Goal: Find specific page/section: Find specific page/section

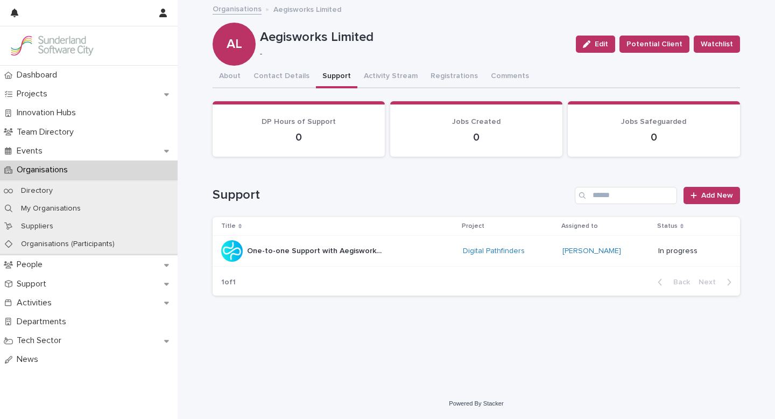
click at [245, 10] on link "Organisations" at bounding box center [237, 8] width 49 height 12
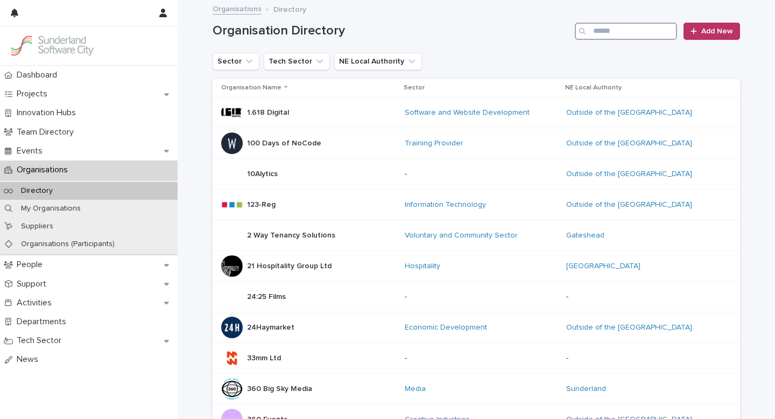
click at [600, 34] on input "Search" at bounding box center [626, 31] width 102 height 17
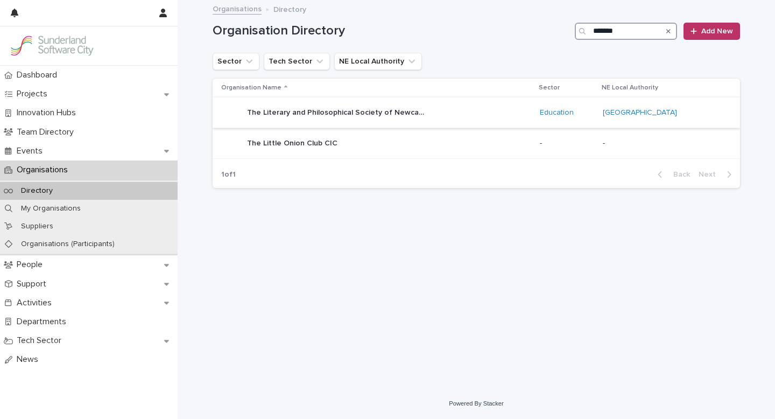
type input "*******"
click at [486, 109] on div "The Literary and Philosophical Society of Newcastle The Literary and Philosophi…" at bounding box center [376, 113] width 310 height 22
